Goal: Find specific page/section: Find specific page/section

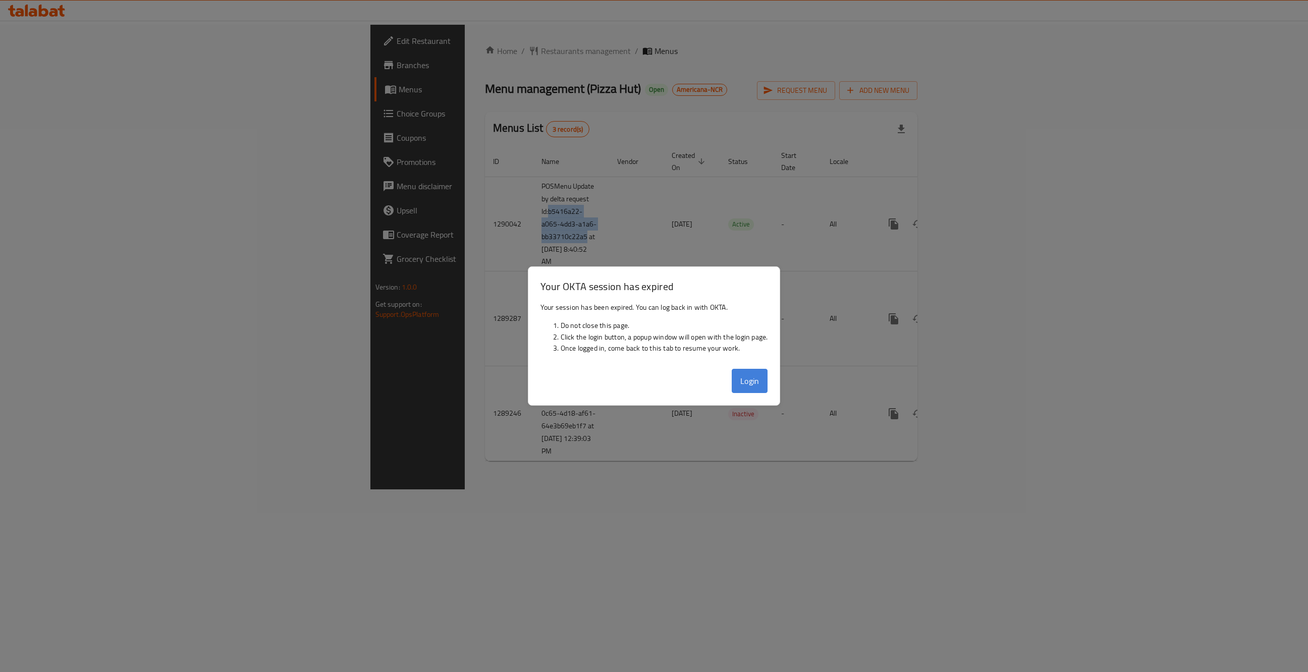
click at [746, 384] on button "Login" at bounding box center [750, 381] width 36 height 24
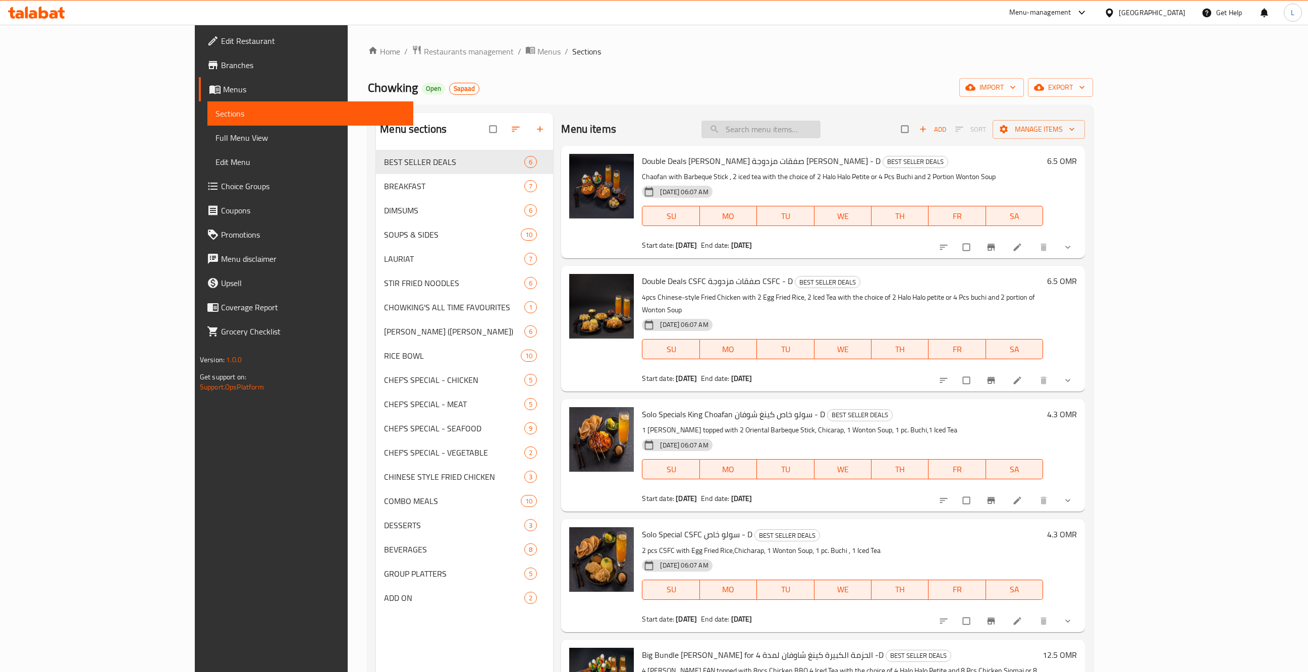
click at [802, 124] on input "search" at bounding box center [760, 130] width 119 height 18
paste input "Dynamite Shrimp - D"
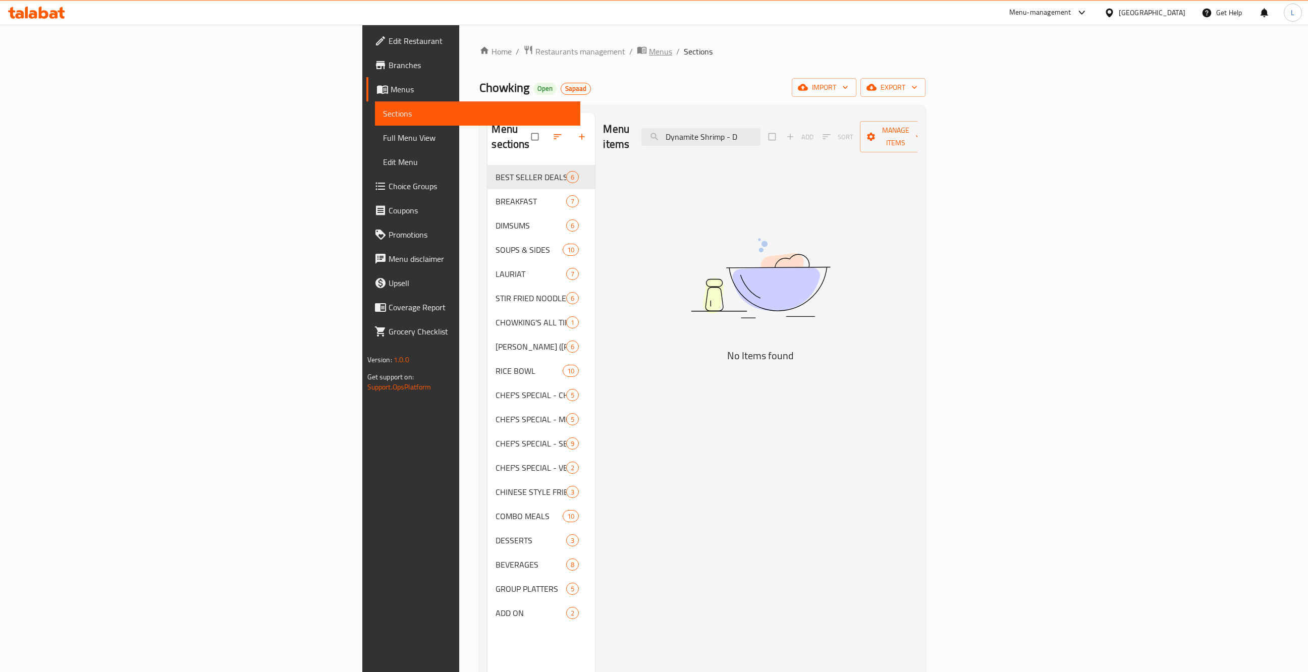
type input "Dynamite Shrimp - D"
click at [649, 49] on span "Menus" at bounding box center [660, 51] width 23 height 12
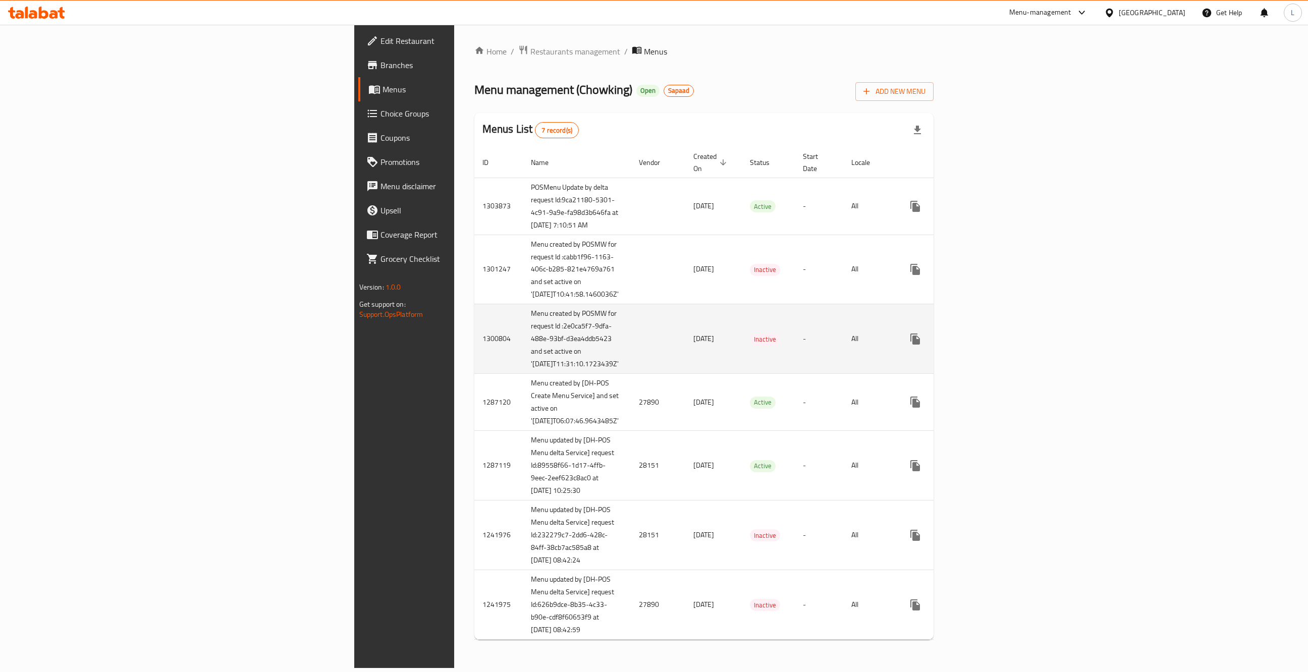
scroll to position [81, 0]
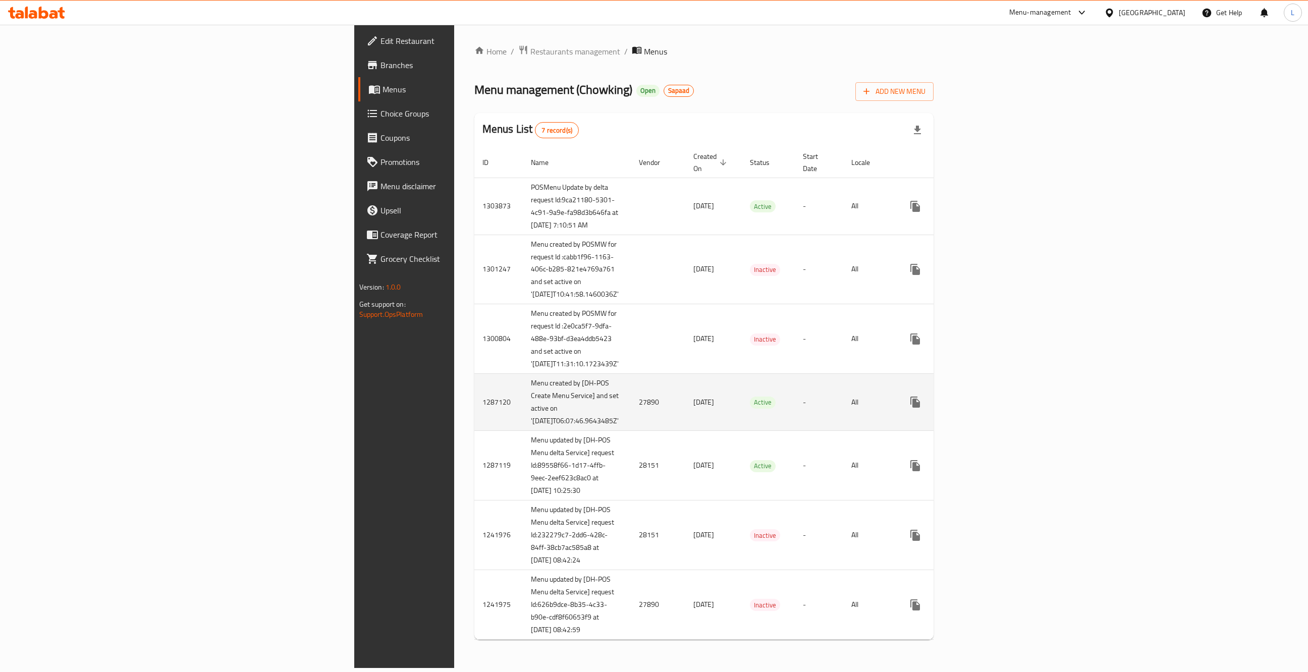
click at [631, 395] on td "27890" at bounding box center [658, 402] width 55 height 57
copy td "27890"
